Goal: Information Seeking & Learning: Find specific fact

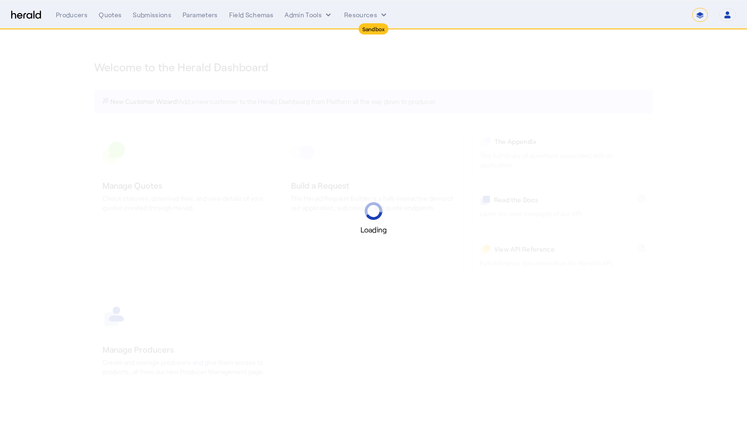
select select "*******"
select select "pfm_2v8p_herald_api"
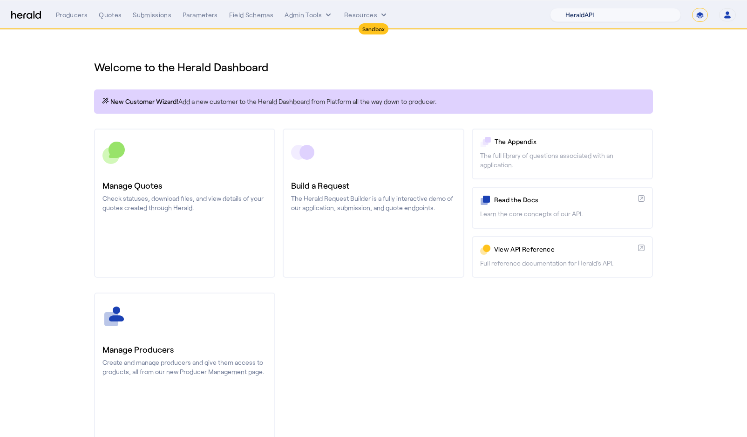
click at [636, 15] on select "1Fort Acrisure Acturis Affinity Advisors Affinity Risk Agentero AmWins Anzen Ao…" at bounding box center [615, 15] width 131 height 14
click at [700, 16] on select "**********" at bounding box center [700, 15] width 16 height 14
select select "**********"
click at [692, 8] on select "**********" at bounding box center [700, 15] width 16 height 14
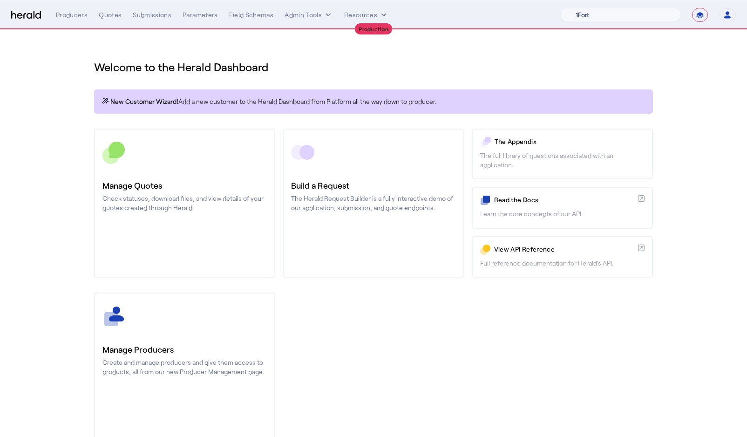
click at [602, 19] on select "1Fort Affinity Risk Arlington [PERSON_NAME] BindHQ Bunker CRC Campus Coverage C…" at bounding box center [620, 15] width 121 height 14
select select "pfm_v94t_fifthwall"
click at [560, 8] on select "1Fort Affinity Risk Arlington [PERSON_NAME] BindHQ Bunker CRC Campus Coverage C…" at bounding box center [620, 15] width 121 height 14
click at [76, 14] on div "Producers" at bounding box center [72, 14] width 32 height 9
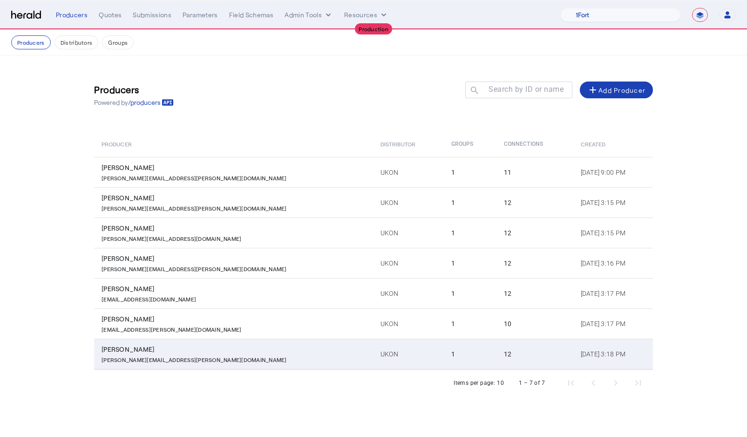
click at [112, 355] on p "[PERSON_NAME][EMAIL_ADDRESS][PERSON_NAME][DOMAIN_NAME]" at bounding box center [193, 358] width 185 height 9
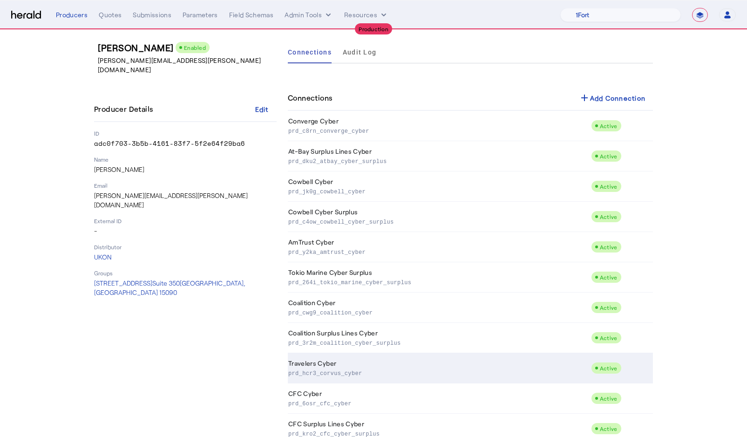
scroll to position [89, 0]
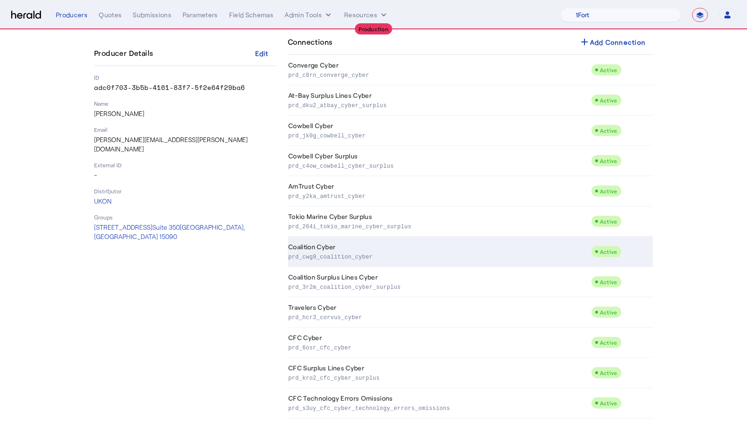
click at [358, 257] on p "prd_cwg9_coalition_cyber" at bounding box center [437, 255] width 299 height 9
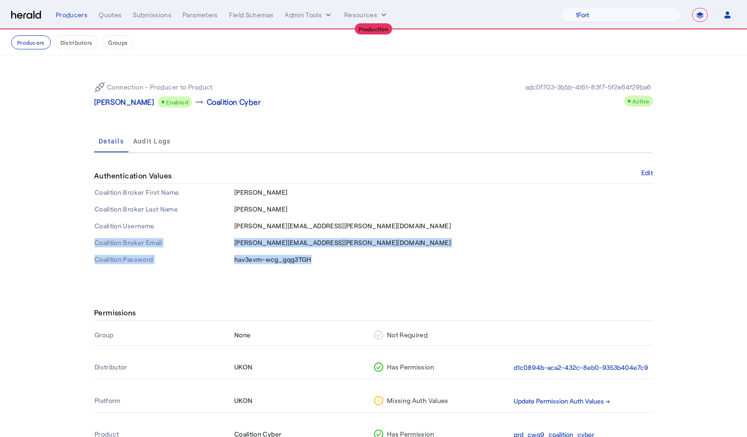
drag, startPoint x: 232, startPoint y: 242, endPoint x: 332, endPoint y: 261, distance: 101.4
click at [332, 261] on tbody "Coalition Broker First Name [PERSON_NAME] Coalition Broker Last Name [PERSON_NA…" at bounding box center [373, 226] width 559 height 84
click at [332, 261] on td "hav3evm-wcg_gqg3TGH" at bounding box center [443, 259] width 419 height 17
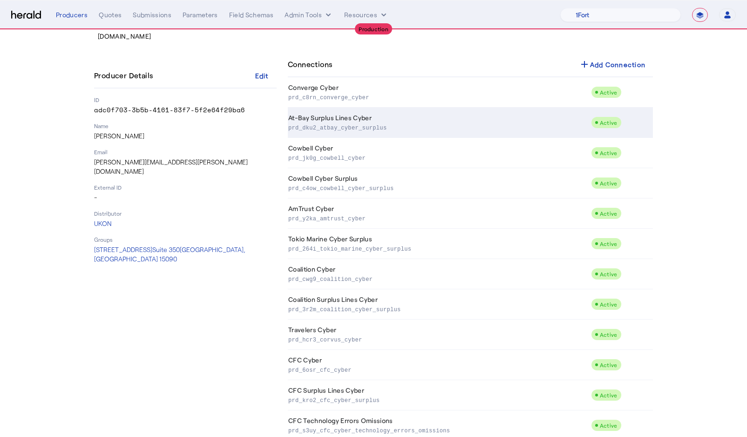
scroll to position [66, 0]
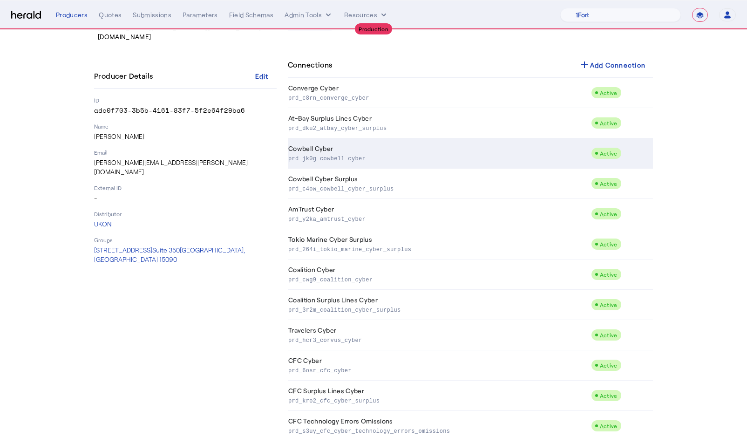
click at [337, 144] on td "Cowbell Cyber prd_jk0g_cowbell_cyber" at bounding box center [439, 153] width 303 height 30
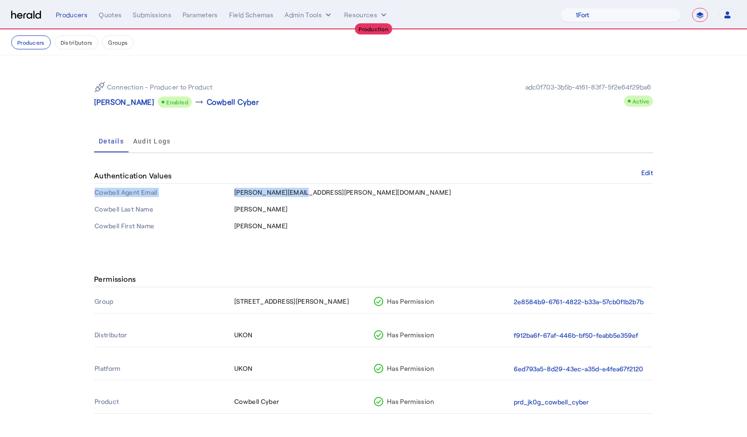
drag, startPoint x: 233, startPoint y: 192, endPoint x: 372, endPoint y: 191, distance: 139.2
click at [373, 191] on tr "Cowbell Agent Email [PERSON_NAME][EMAIL_ADDRESS][PERSON_NAME][DOMAIN_NAME]" at bounding box center [373, 192] width 559 height 17
click at [372, 191] on td "[PERSON_NAME][EMAIL_ADDRESS][PERSON_NAME][DOMAIN_NAME]" at bounding box center [443, 192] width 419 height 17
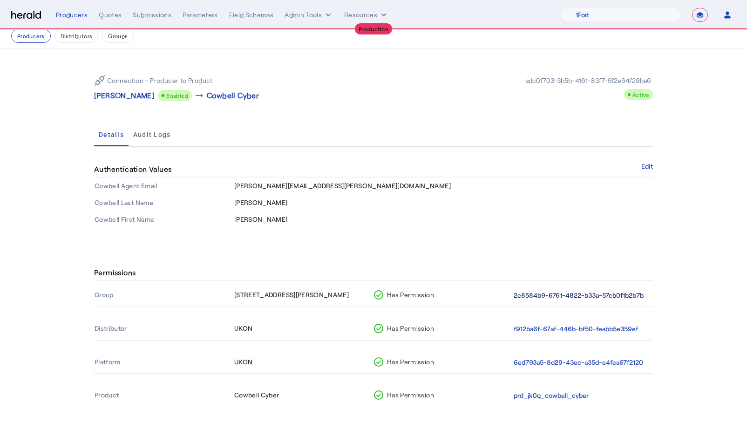
click at [527, 297] on button "2e8584b9-6761-4822-b33a-57cb0f1b2b7b" at bounding box center [579, 295] width 130 height 11
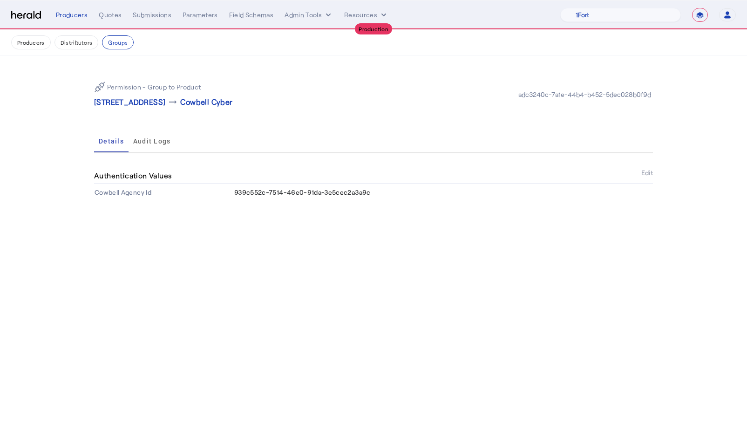
drag, startPoint x: 236, startPoint y: 192, endPoint x: 391, endPoint y: 196, distance: 154.6
click at [391, 196] on td "939c552c-7514-46e0-91da-3e5cec2a3a9c" at bounding box center [443, 192] width 419 height 17
drag, startPoint x: 385, startPoint y: 196, endPoint x: 230, endPoint y: 196, distance: 155.0
click at [230, 196] on tr "Cowbell Agency Id 939c552c-7514-46e0-91da-3e5cec2a3a9c" at bounding box center [373, 192] width 559 height 17
click at [230, 196] on th "Cowbell Agency Id" at bounding box center [164, 192] width 140 height 17
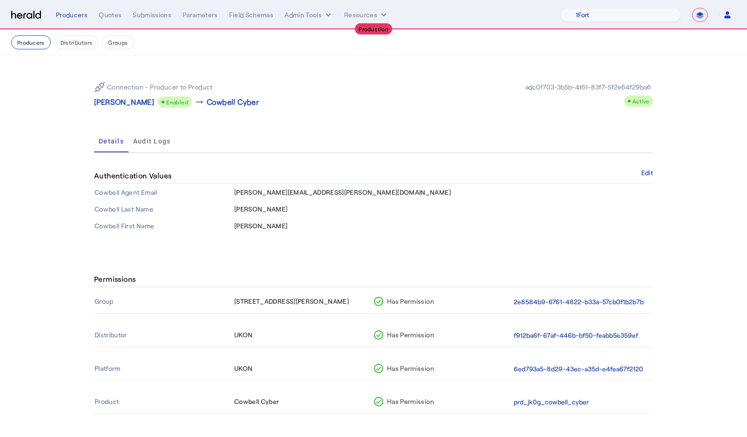
click at [38, 41] on button "Producers" at bounding box center [31, 42] width 40 height 14
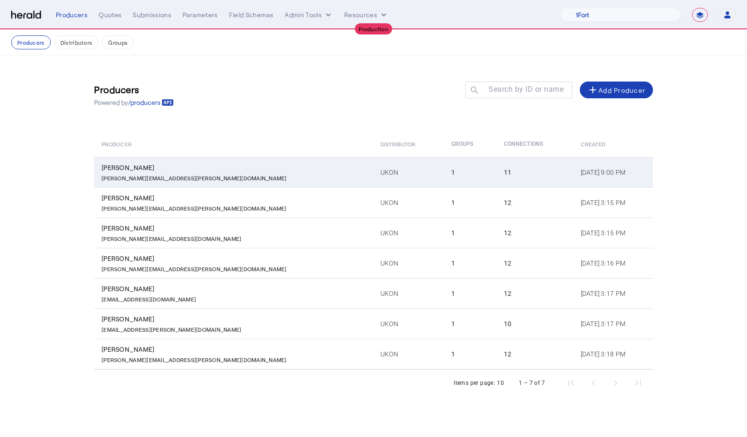
click at [373, 163] on td "UKON" at bounding box center [408, 172] width 71 height 30
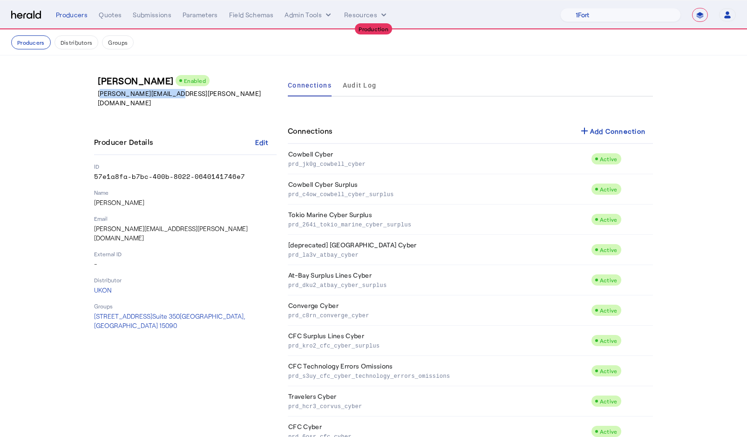
drag, startPoint x: 96, startPoint y: 94, endPoint x: 200, endPoint y: 98, distance: 103.9
click at [201, 99] on div "[PERSON_NAME] Enabled [PERSON_NAME][EMAIL_ADDRESS][PERSON_NAME][DOMAIN_NAME] Pr…" at bounding box center [185, 275] width 183 height 403
click at [200, 98] on div "[PERSON_NAME] Enabled [PERSON_NAME][EMAIL_ADDRESS][PERSON_NAME][DOMAIN_NAME] Pr…" at bounding box center [185, 275] width 183 height 403
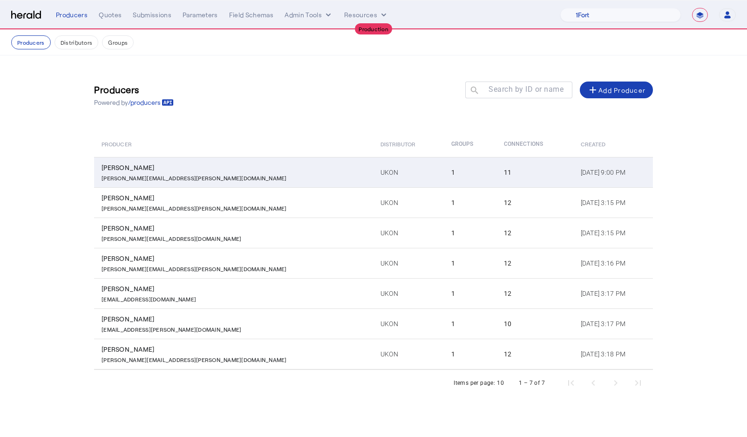
click at [373, 171] on td "UKON" at bounding box center [408, 172] width 71 height 30
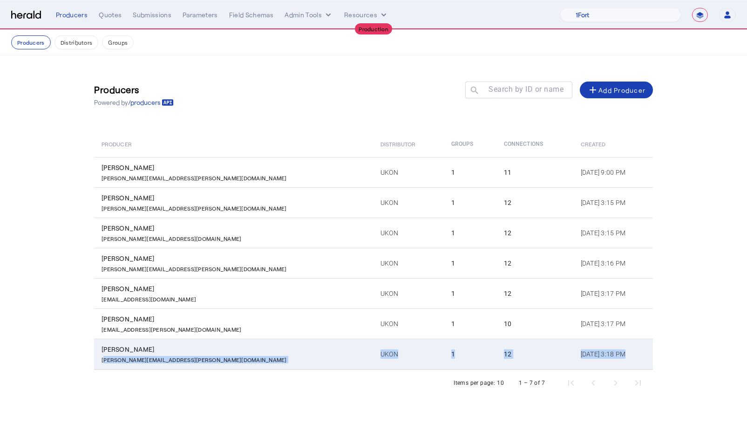
drag, startPoint x: 171, startPoint y: 355, endPoint x: 137, endPoint y: 369, distance: 36.3
click at [137, 371] on div "Producer Distributor Groups Connections Created Reid Wellock [EMAIL_ADDRESS][PE…" at bounding box center [373, 263] width 559 height 265
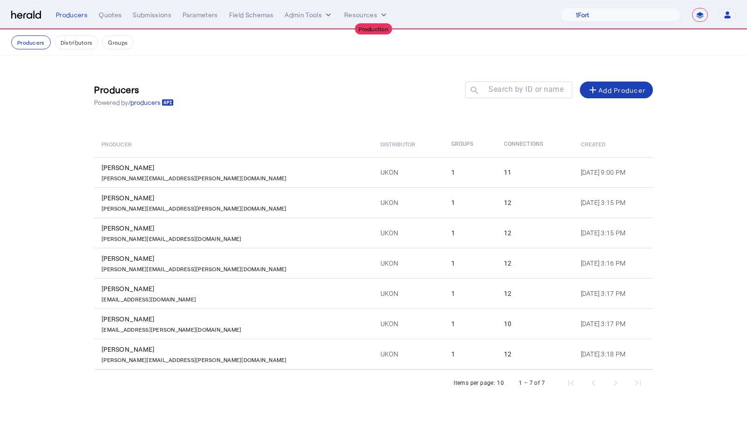
click at [138, 371] on div "Items per page: 10 1 – 7 of 7" at bounding box center [373, 383] width 559 height 26
